Goal: Use online tool/utility

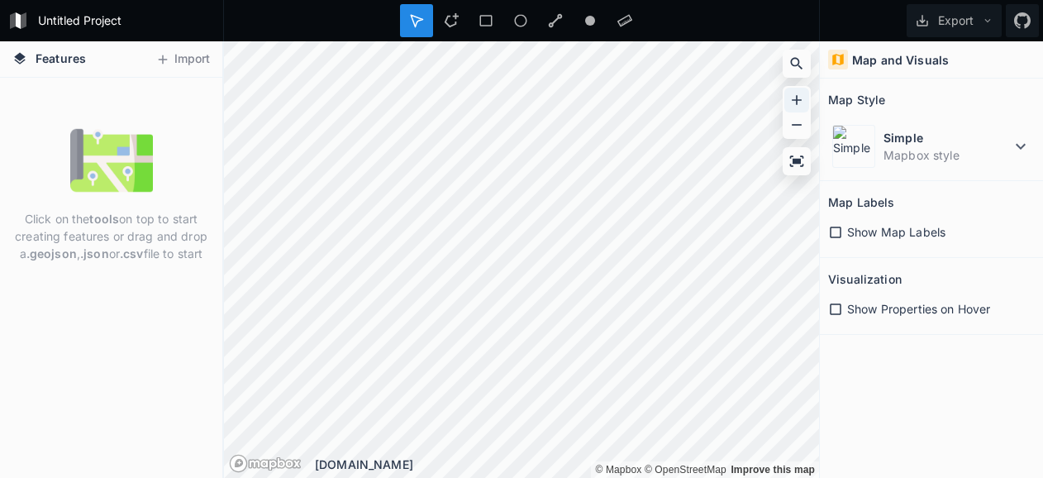
click at [800, 99] on icon at bounding box center [797, 100] width 10 height 10
click at [38, 0] on html "Untitled Project Export Features Import Click on the tools on top to start crea…" at bounding box center [521, 239] width 1043 height 478
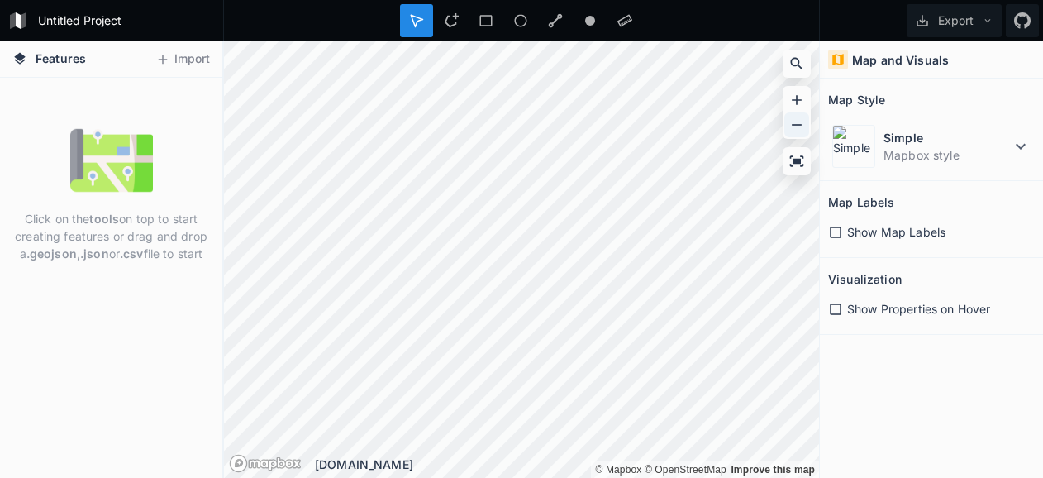
click at [801, 125] on icon at bounding box center [797, 125] width 10 height 2
click at [793, 60] on icon at bounding box center [796, 63] width 17 height 17
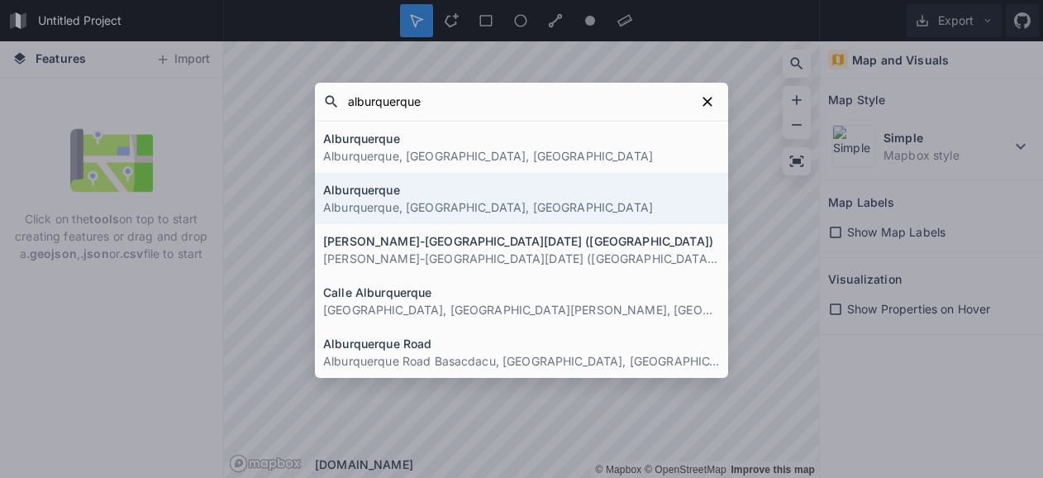
type input "alburquerque"
click at [460, 212] on p "Alburquerque, [GEOGRAPHIC_DATA], [GEOGRAPHIC_DATA]" at bounding box center [521, 206] width 397 height 17
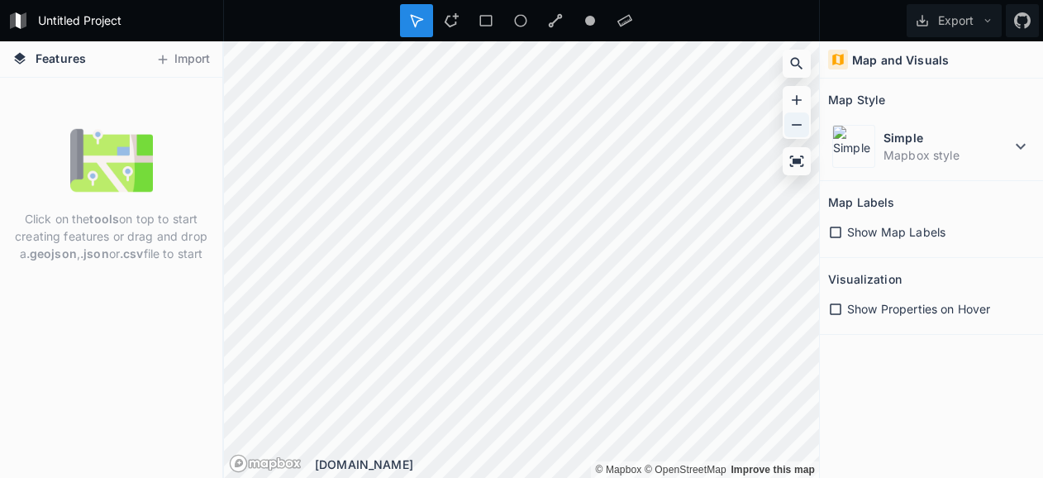
click at [792, 119] on icon at bounding box center [796, 125] width 17 height 17
click at [795, 125] on icon at bounding box center [797, 125] width 10 height 2
click at [894, 227] on span "Show Map Labels" at bounding box center [896, 231] width 98 height 17
click at [836, 308] on icon at bounding box center [835, 309] width 15 height 15
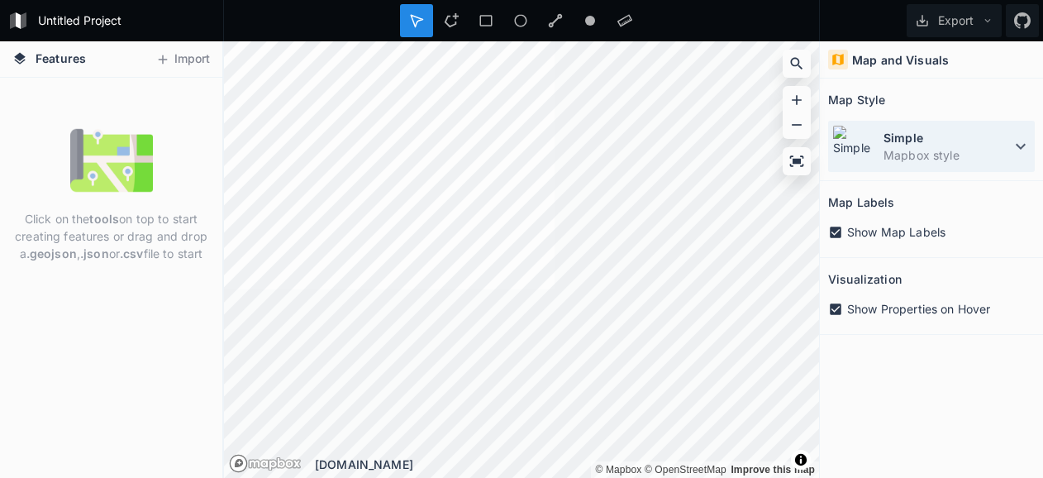
click at [1019, 143] on icon at bounding box center [1021, 146] width 20 height 20
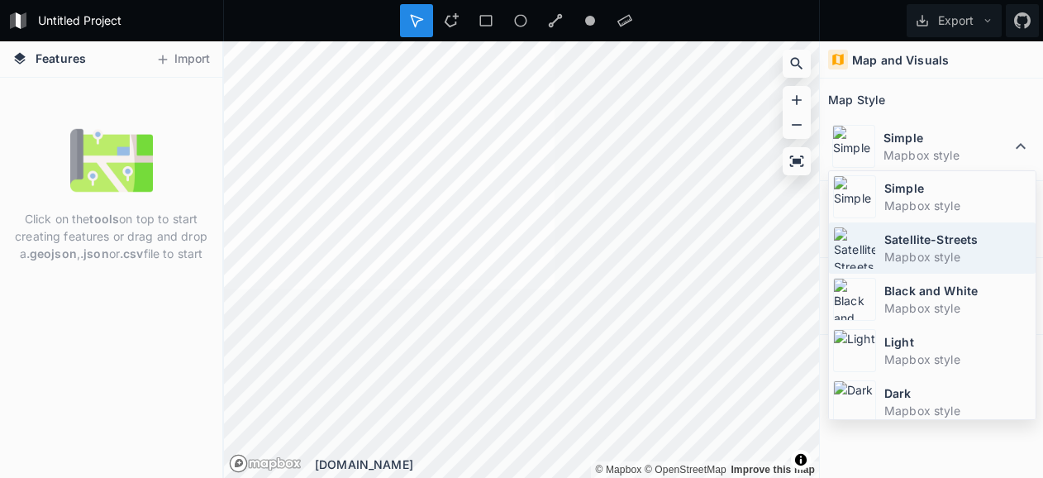
click at [934, 240] on dt "Satellite-Streets" at bounding box center [957, 239] width 147 height 17
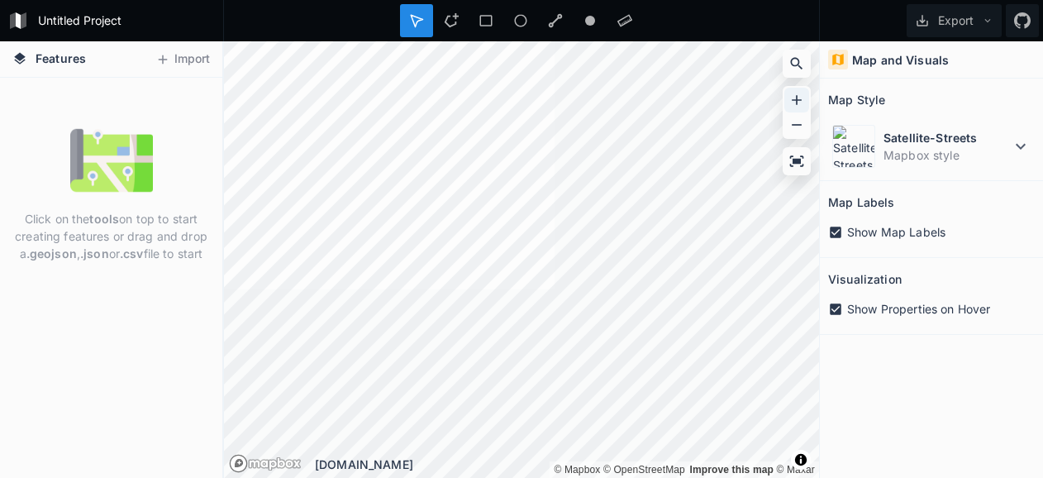
click at [799, 95] on icon at bounding box center [796, 100] width 17 height 17
click at [600, 12] on div "Untitled Project Export Features Import Click on the tools on top to start crea…" at bounding box center [521, 239] width 1043 height 478
click at [799, 126] on icon at bounding box center [796, 125] width 17 height 17
click at [878, 235] on span "Show Map Labels" at bounding box center [896, 231] width 98 height 17
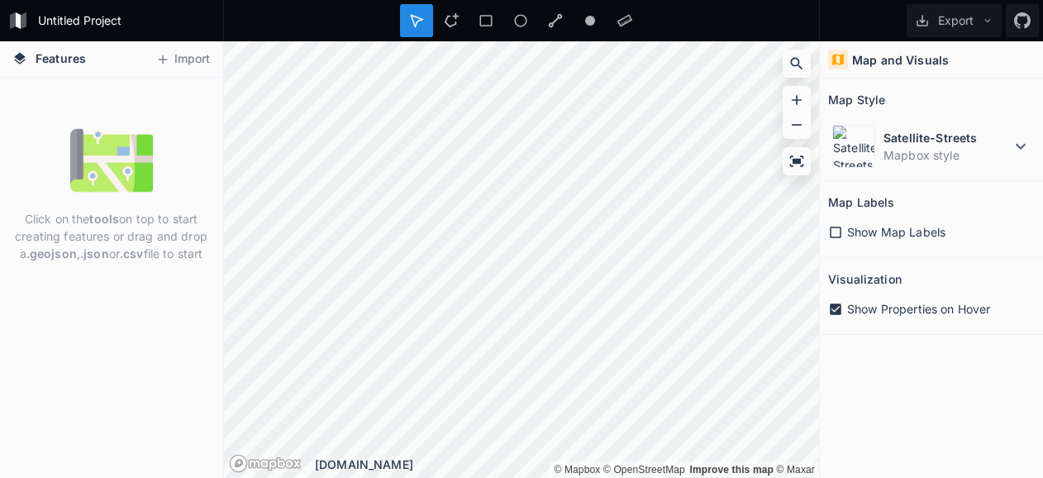
click at [878, 235] on span "Show Map Labels" at bounding box center [896, 231] width 98 height 17
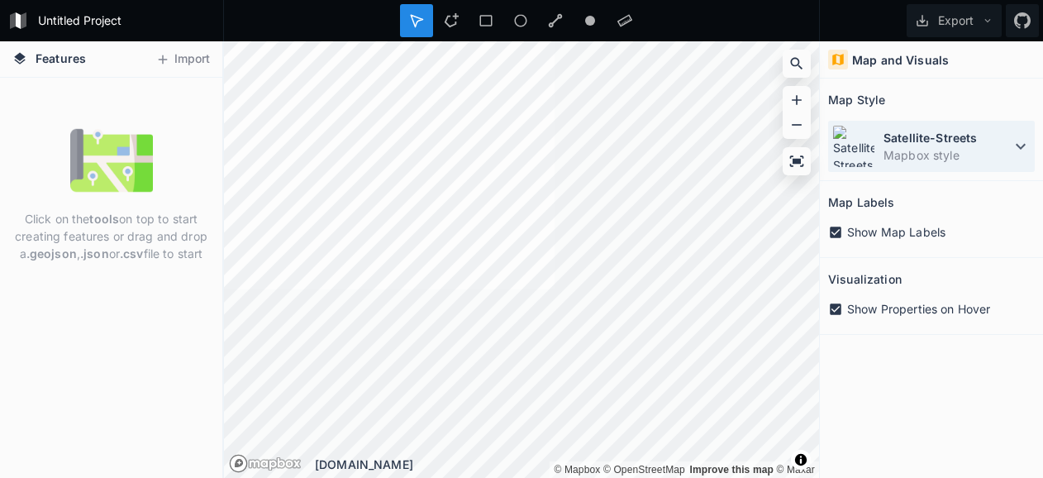
click at [1021, 138] on icon at bounding box center [1021, 146] width 20 height 20
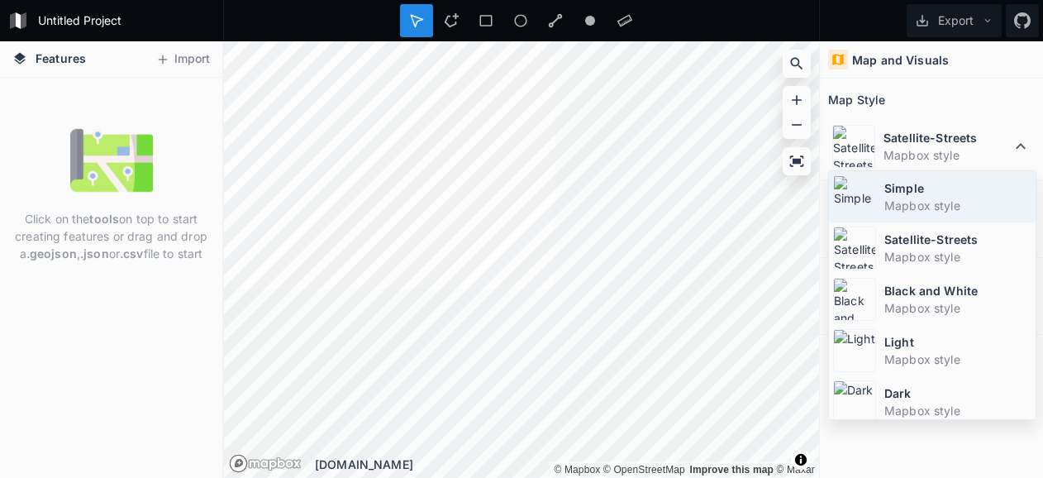
click at [923, 191] on dt "Simple" at bounding box center [957, 187] width 147 height 17
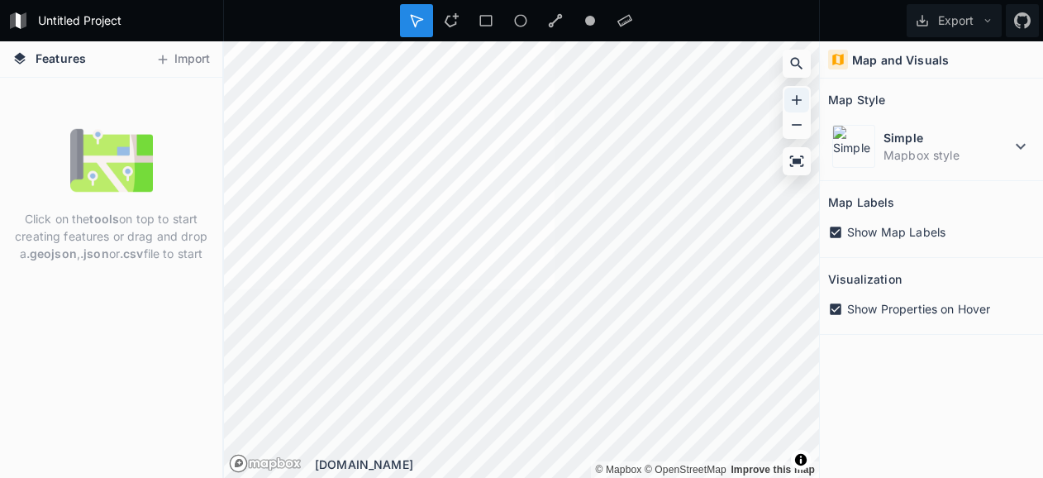
click at [794, 98] on icon at bounding box center [796, 100] width 17 height 17
click at [798, 98] on icon at bounding box center [796, 100] width 17 height 17
click at [798, 123] on icon at bounding box center [796, 125] width 17 height 17
